Goal: Task Accomplishment & Management: Use online tool/utility

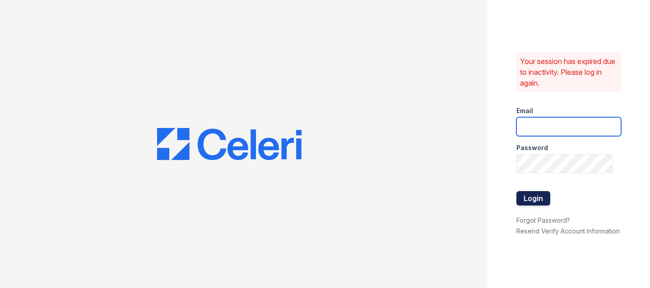
type input "[PERSON_NAME][EMAIL_ADDRESS][DOMAIN_NAME]"
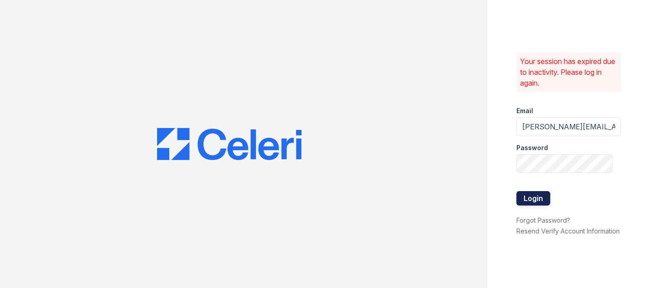
click at [536, 191] on button "Login" at bounding box center [533, 198] width 34 height 14
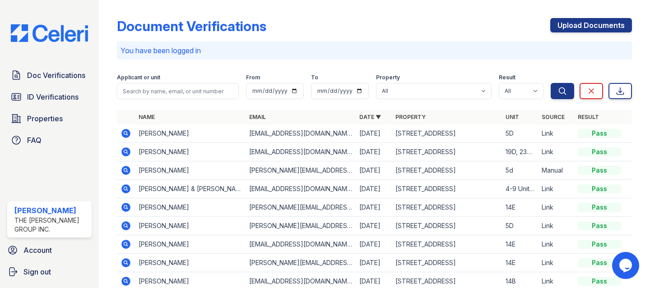
click at [125, 133] on icon at bounding box center [126, 133] width 2 height 2
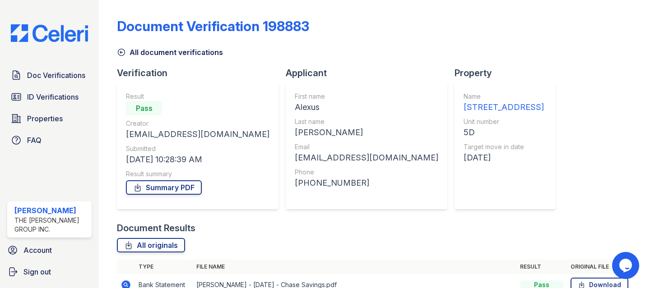
scroll to position [330, 0]
click at [157, 238] on link "All originals" at bounding box center [151, 245] width 68 height 14
click at [158, 181] on link "Summary PDF" at bounding box center [164, 188] width 76 height 14
